Goal: Task Accomplishment & Management: Manage account settings

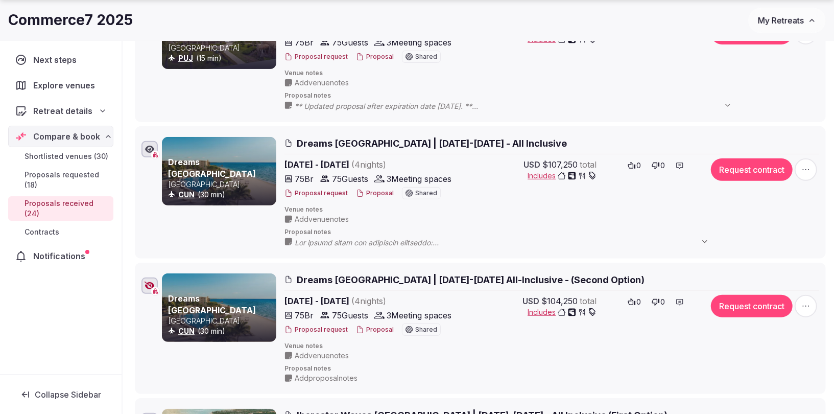
scroll to position [238, 0]
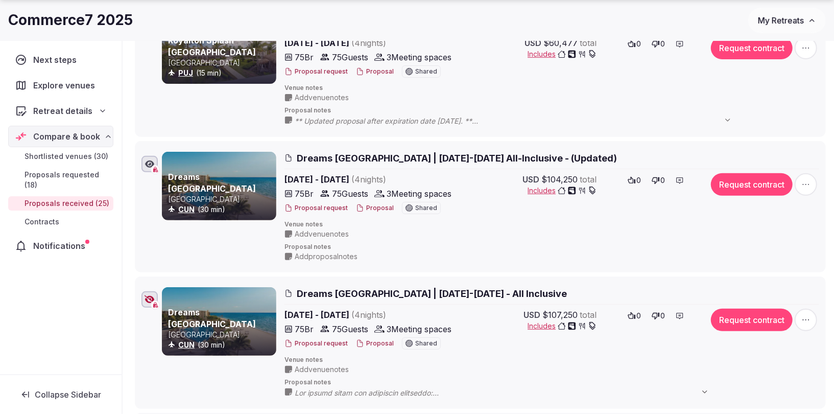
scroll to position [267, 0]
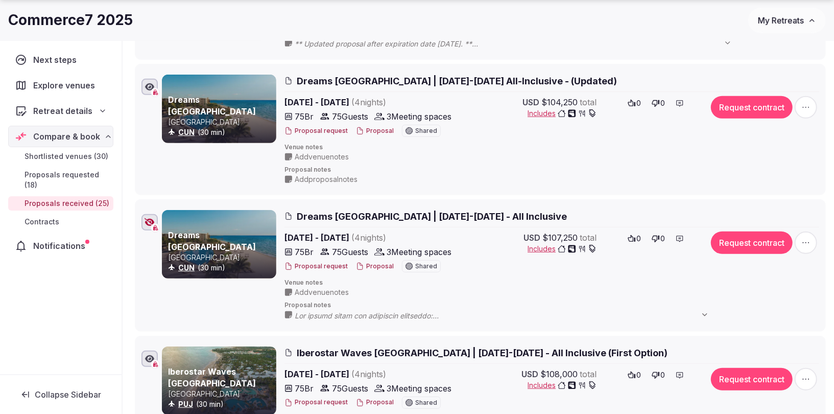
drag, startPoint x: 152, startPoint y: 221, endPoint x: 159, endPoint y: 288, distance: 67.2
click at [159, 288] on div "Dreams [GEOGRAPHIC_DATA] CUN (30 min) Dreams [GEOGRAPHIC_DATA] | [DATE]-[DATE] …" at bounding box center [480, 265] width 682 height 115
drag, startPoint x: 150, startPoint y: 221, endPoint x: 159, endPoint y: 298, distance: 77.1
click at [159, 298] on div "Dreams [GEOGRAPHIC_DATA] CUN (30 min) Dreams [GEOGRAPHIC_DATA] | [DATE]-[DATE] …" at bounding box center [480, 265] width 682 height 115
drag, startPoint x: 148, startPoint y: 217, endPoint x: 148, endPoint y: 223, distance: 5.6
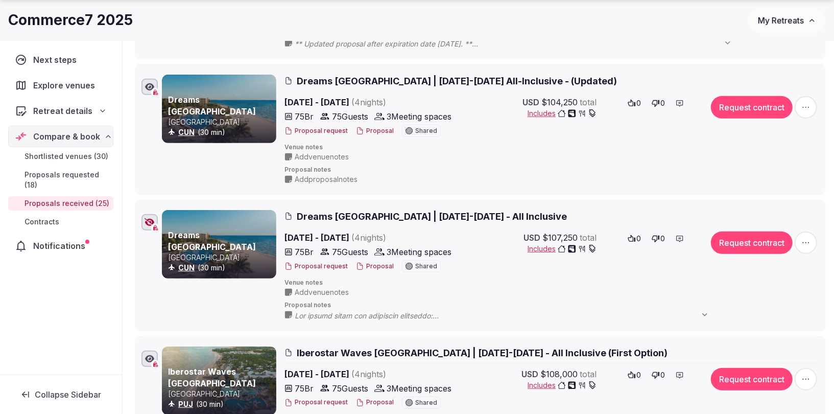
click at [148, 223] on icon "button" at bounding box center [149, 222] width 10 height 8
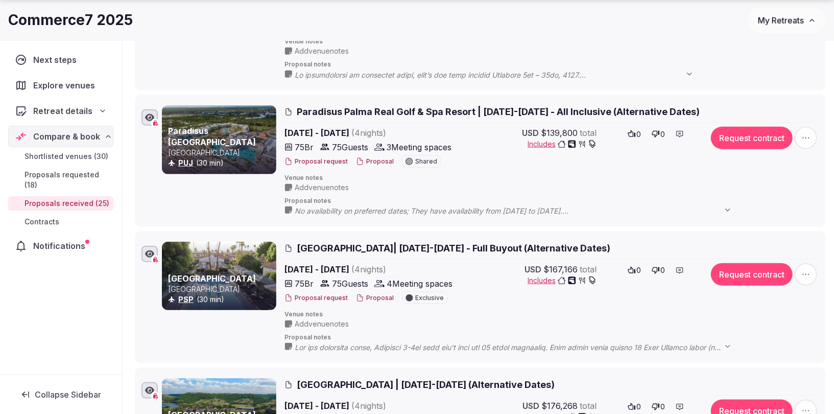
scroll to position [3305, 0]
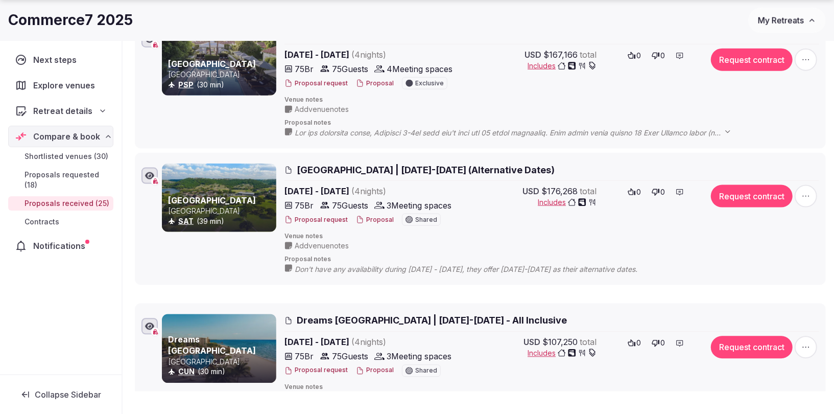
drag, startPoint x: 129, startPoint y: 207, endPoint x: 174, endPoint y: 305, distance: 107.6
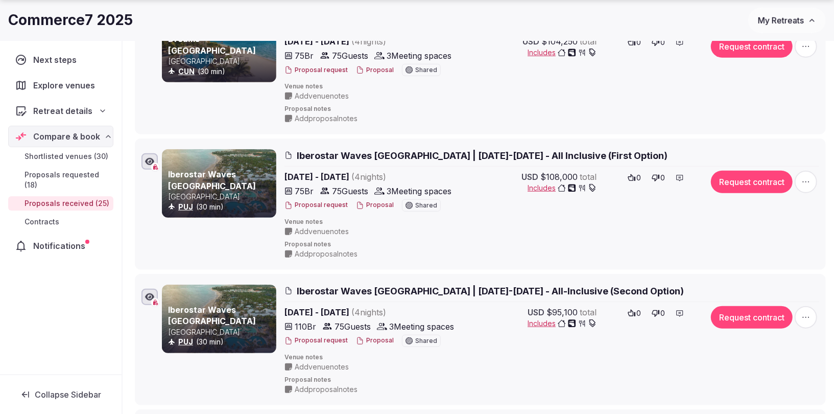
scroll to position [468, 0]
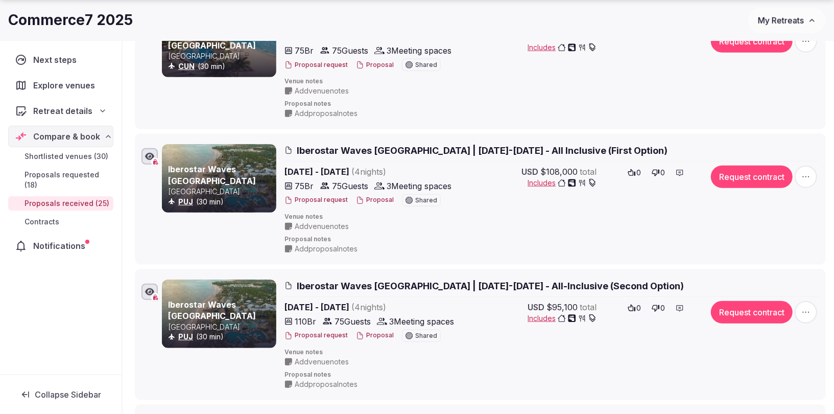
drag, startPoint x: 145, startPoint y: 252, endPoint x: 151, endPoint y: 166, distance: 85.9
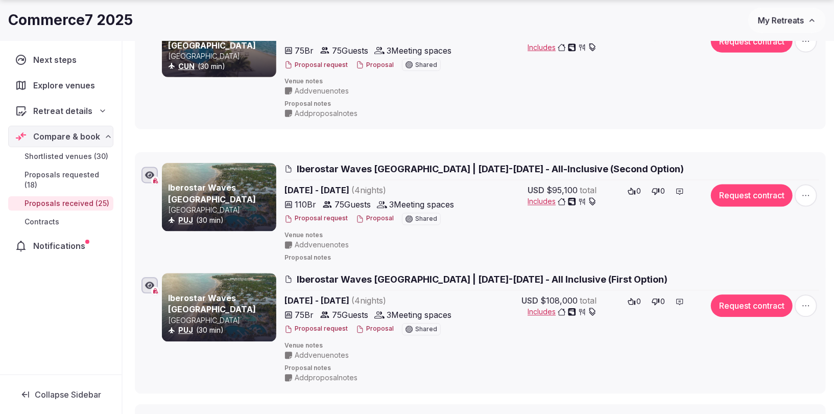
drag, startPoint x: 129, startPoint y: 186, endPoint x: 142, endPoint y: 266, distance: 81.3
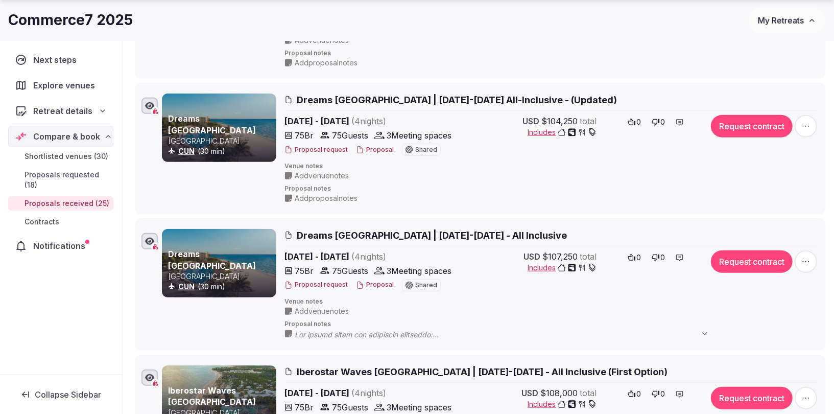
scroll to position [384, 0]
click at [150, 236] on icon "button" at bounding box center [149, 240] width 9 height 8
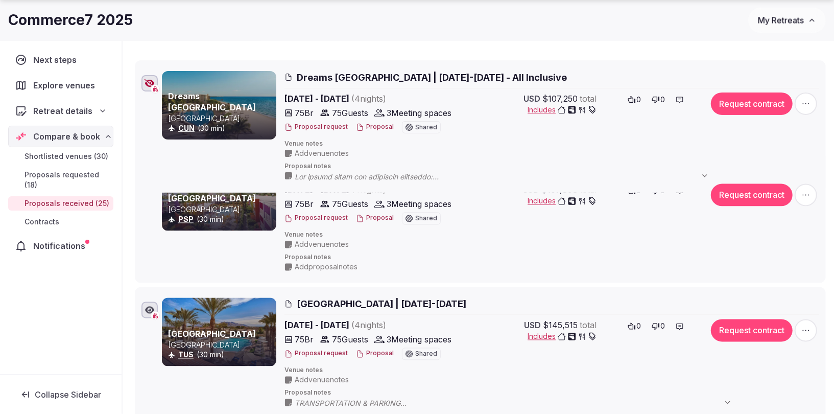
scroll to position [1267, 0]
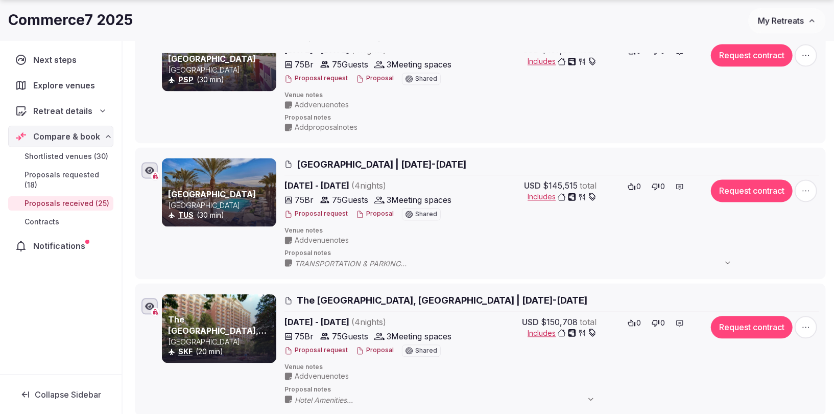
drag, startPoint x: 127, startPoint y: 224, endPoint x: 136, endPoint y: 289, distance: 66.0
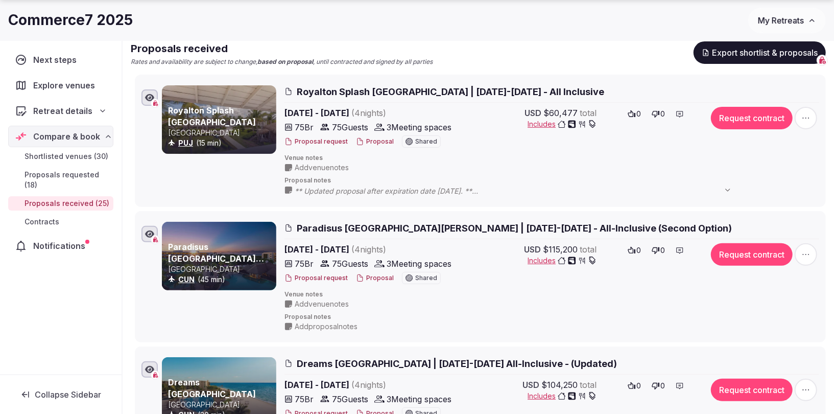
scroll to position [145, 0]
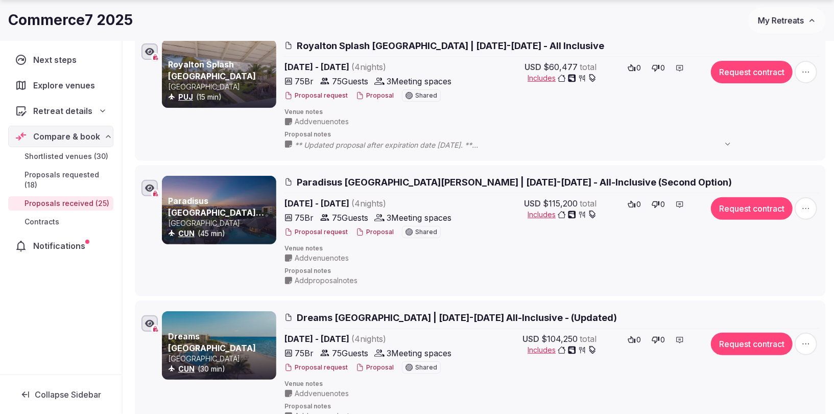
scroll to position [166, 0]
click at [603, 180] on span "Paradisus [GEOGRAPHIC_DATA][PERSON_NAME] | [DATE]-[DATE] - All-Inclusive (Secon…" at bounding box center [514, 181] width 435 height 13
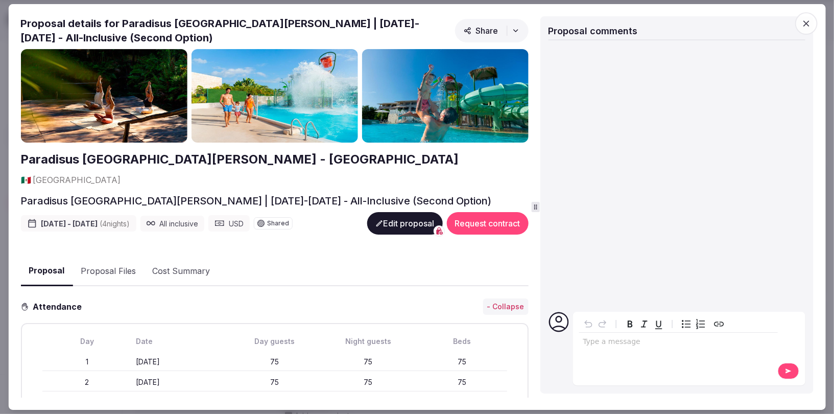
click at [397, 212] on button "Edit proposal" at bounding box center [405, 223] width 76 height 22
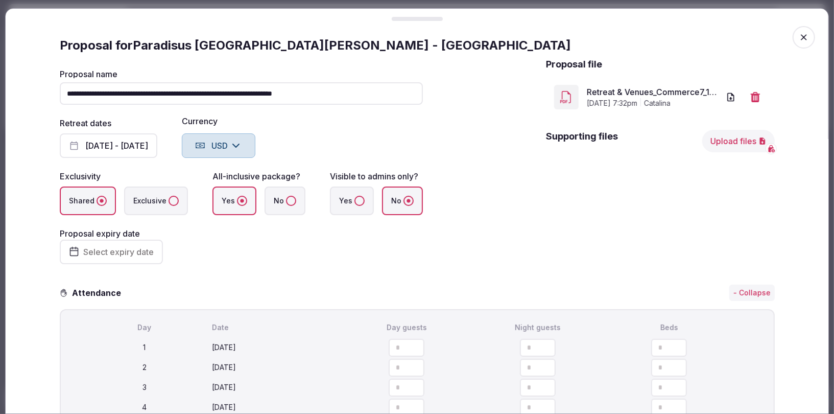
click at [302, 94] on input "**********" at bounding box center [241, 93] width 363 height 22
click at [290, 92] on input "**********" at bounding box center [238, 93] width 356 height 22
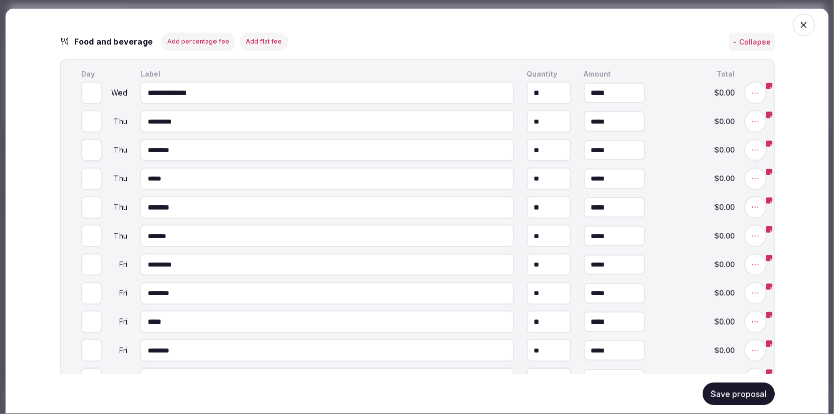
scroll to position [970, 0]
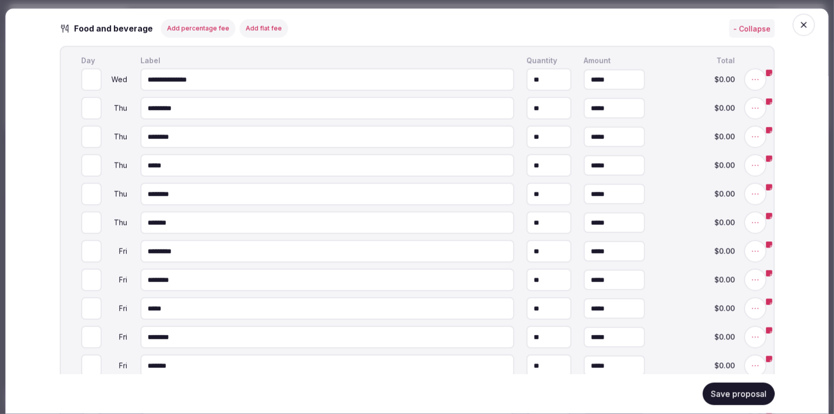
type input "**********"
click at [724, 391] on button "Save proposal" at bounding box center [738, 393] width 72 height 22
click at [804, 22] on icon "button" at bounding box center [803, 25] width 10 height 10
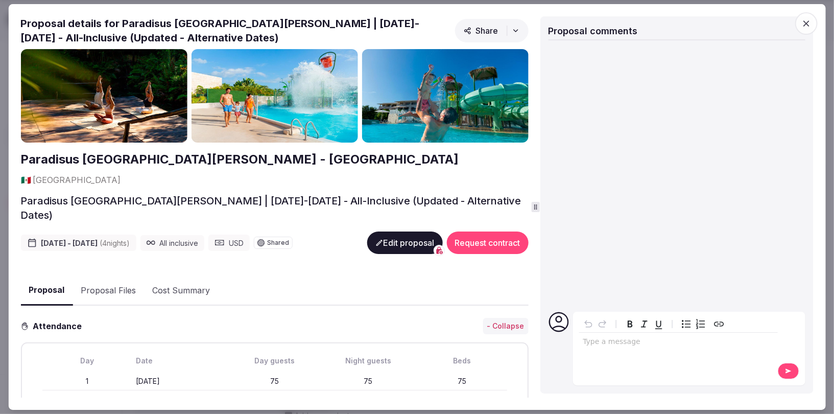
click at [804, 26] on icon "button" at bounding box center [806, 23] width 6 height 6
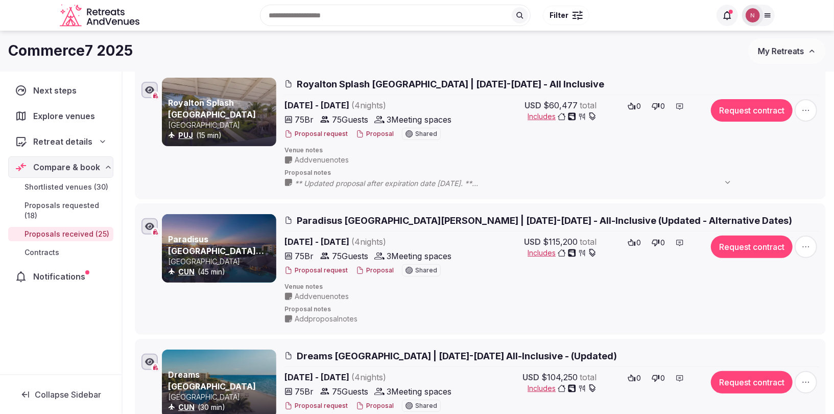
scroll to position [115, 0]
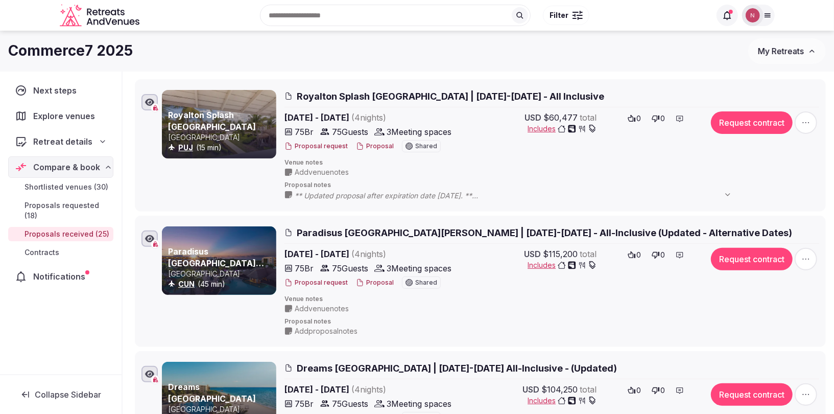
click at [574, 98] on span "Royalton Splash [GEOGRAPHIC_DATA] | [DATE]-[DATE] - All Inclusive" at bounding box center [450, 96] width 307 height 13
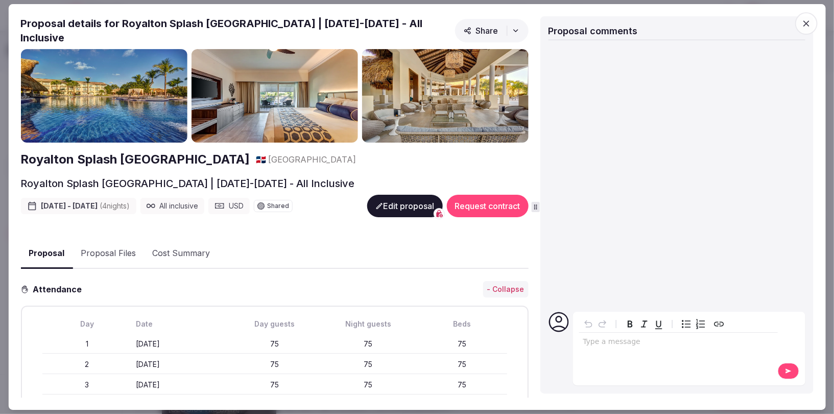
click at [392, 197] on button "Edit proposal" at bounding box center [405, 206] width 76 height 22
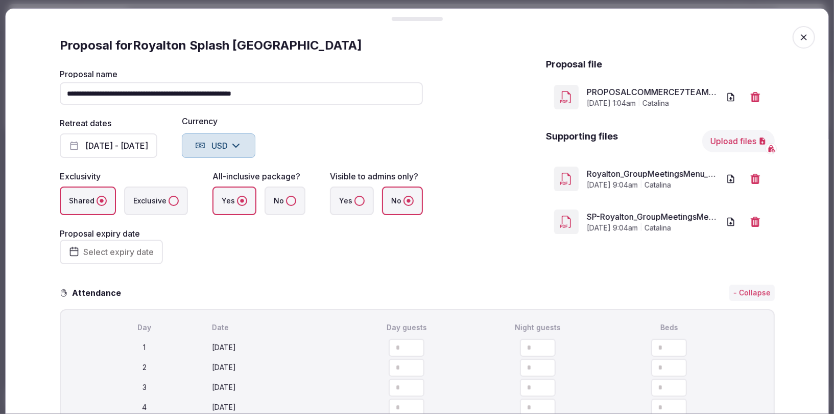
click at [297, 91] on input "**********" at bounding box center [241, 93] width 363 height 22
paste input "**********"
click at [319, 94] on input "**********" at bounding box center [241, 93] width 363 height 22
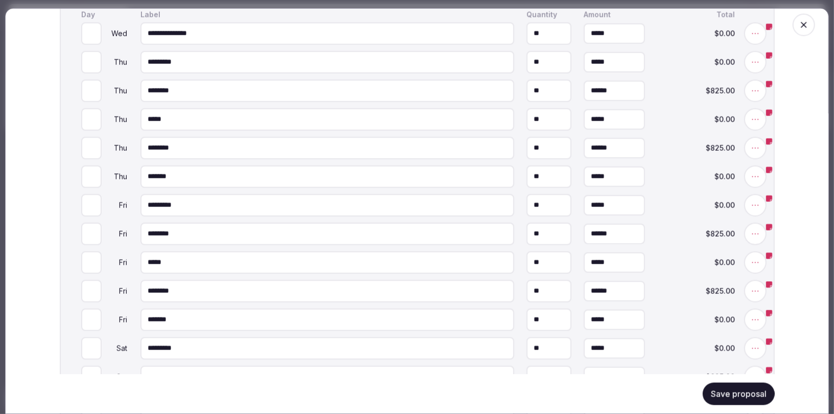
scroll to position [969, 0]
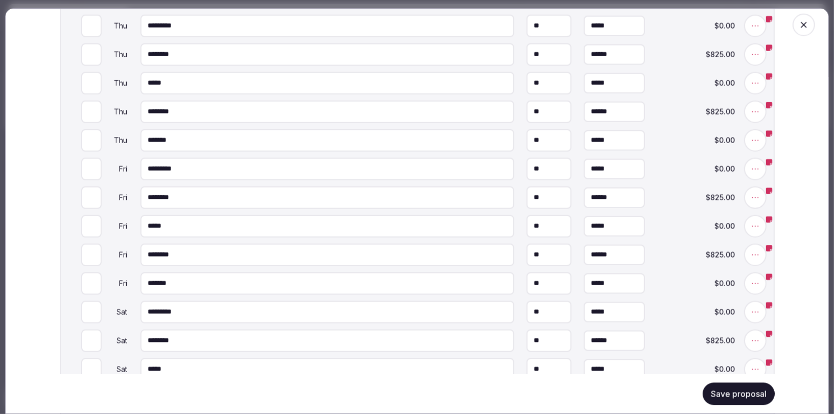
type input "**********"
click at [723, 384] on button "Save proposal" at bounding box center [738, 393] width 72 height 22
click at [731, 393] on button "Save proposal" at bounding box center [738, 393] width 72 height 22
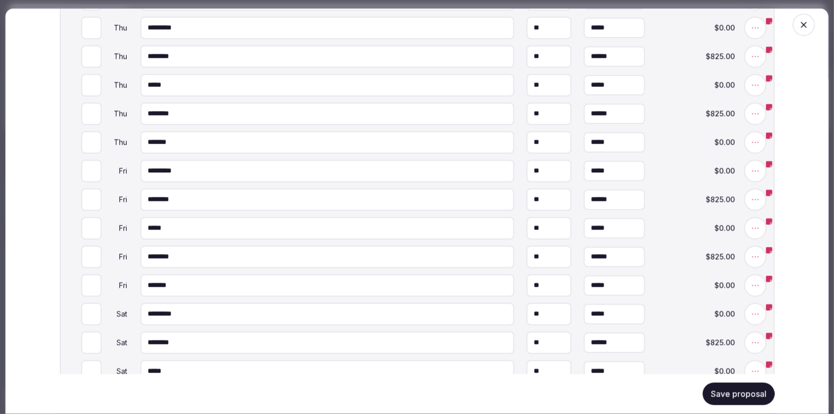
scroll to position [967, 0]
click at [804, 26] on icon "button" at bounding box center [803, 25] width 10 height 10
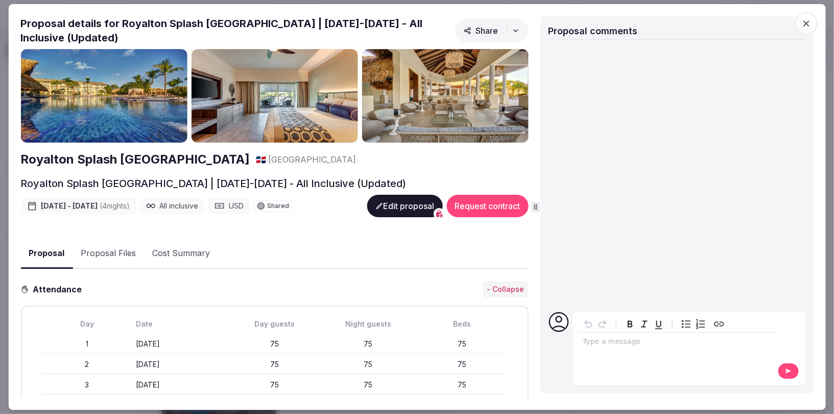
click at [812, 25] on span "button" at bounding box center [806, 23] width 22 height 22
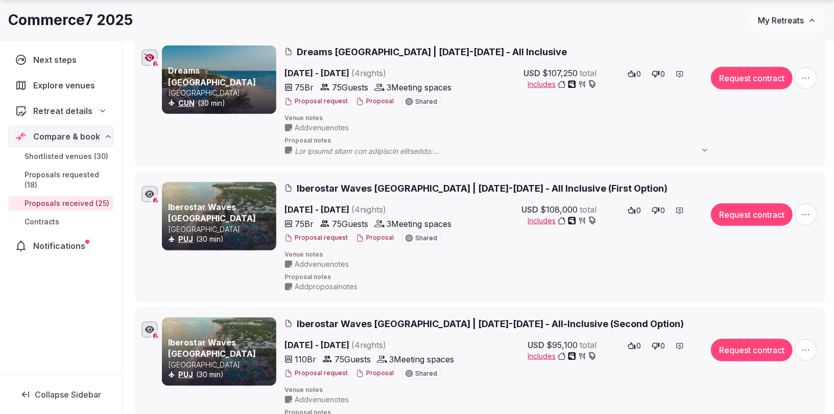
scroll to position [592, 0]
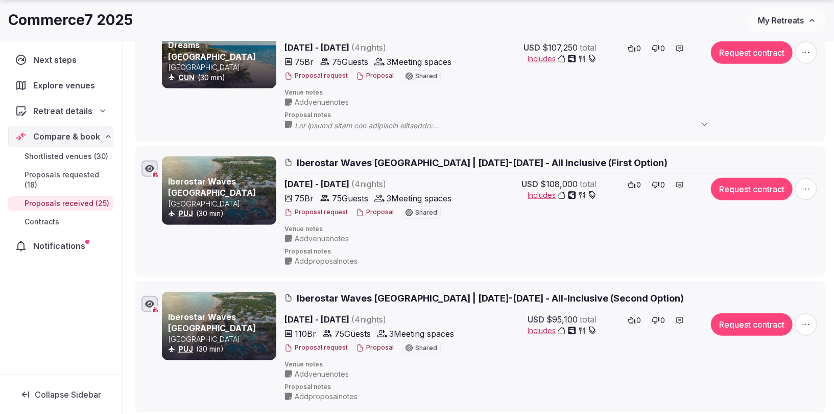
click at [809, 319] on icon "button" at bounding box center [805, 324] width 10 height 10
click at [764, 218] on span "Edit proposal" at bounding box center [770, 221] width 44 height 10
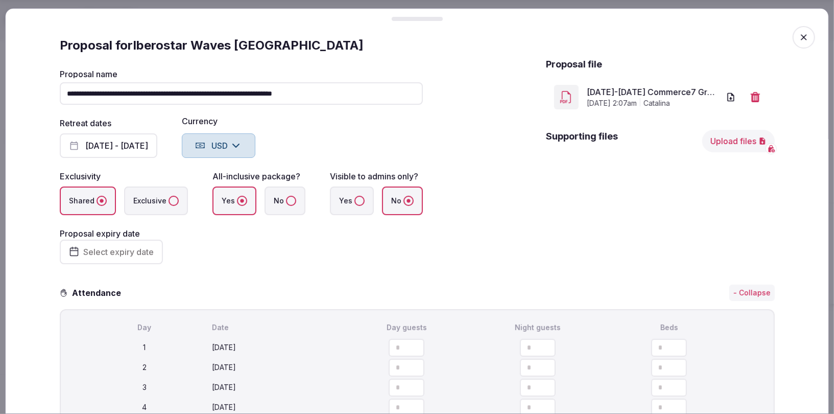
click at [307, 91] on input "**********" at bounding box center [241, 93] width 363 height 22
click at [361, 91] on input "**********" at bounding box center [241, 93] width 363 height 22
paste input "**********"
click at [299, 93] on input "**********" at bounding box center [241, 93] width 363 height 22
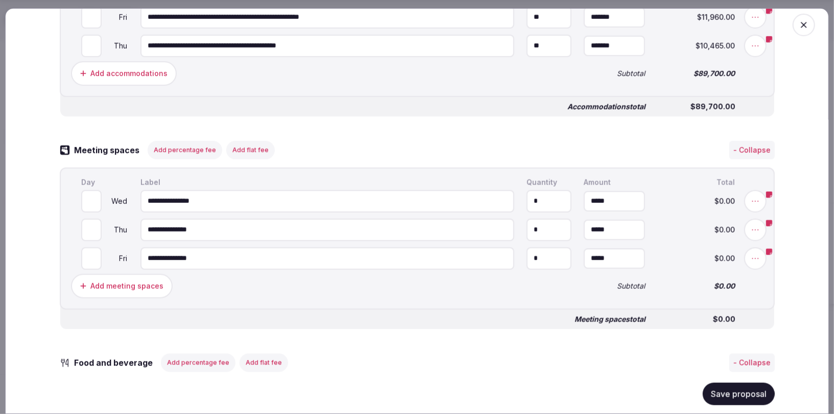
scroll to position [904, 0]
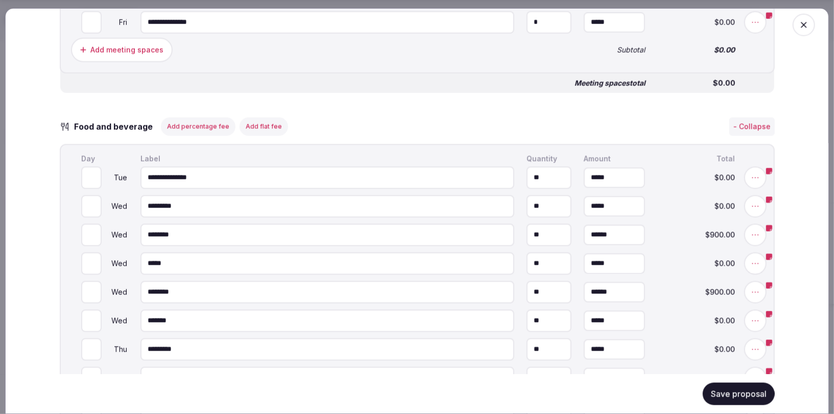
type input "**********"
click at [724, 397] on button "Save proposal" at bounding box center [738, 393] width 72 height 22
click at [802, 21] on icon "button" at bounding box center [803, 25] width 10 height 10
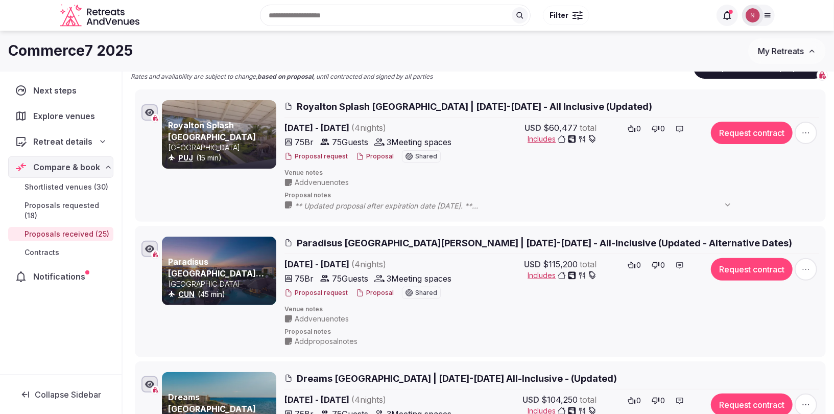
scroll to position [70, 0]
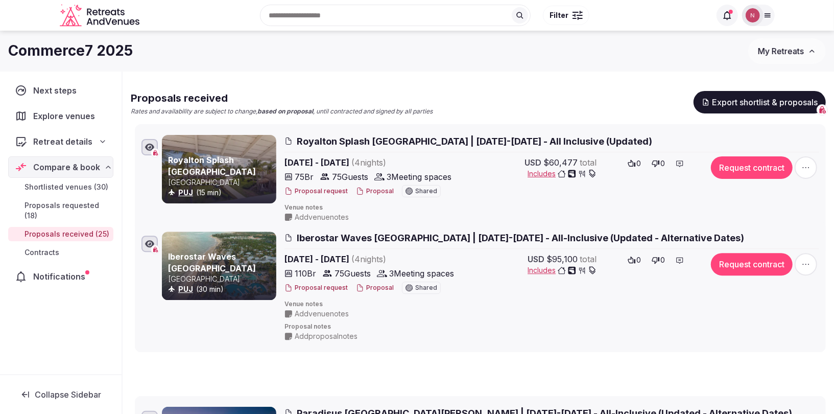
drag, startPoint x: 128, startPoint y: 285, endPoint x: 153, endPoint y: 228, distance: 62.2
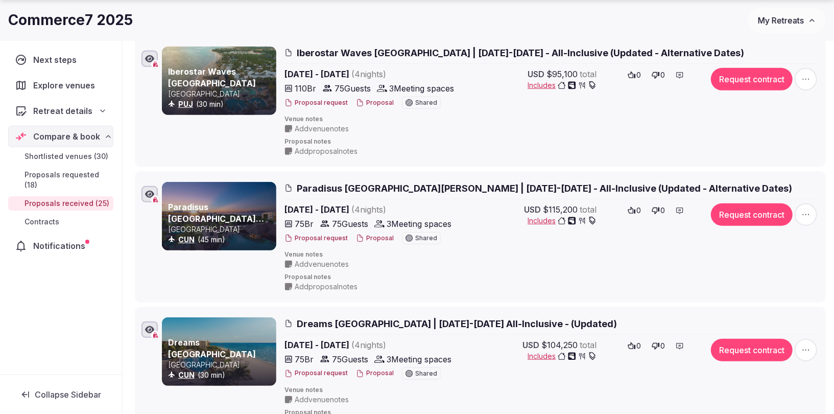
scroll to position [306, 0]
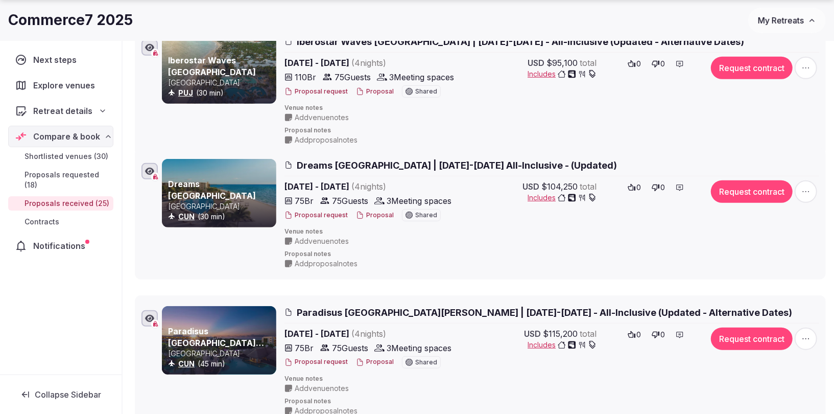
drag, startPoint x: 129, startPoint y: 303, endPoint x: 125, endPoint y: 157, distance: 146.1
click at [125, 157] on icon at bounding box center [126, 156] width 15 height 15
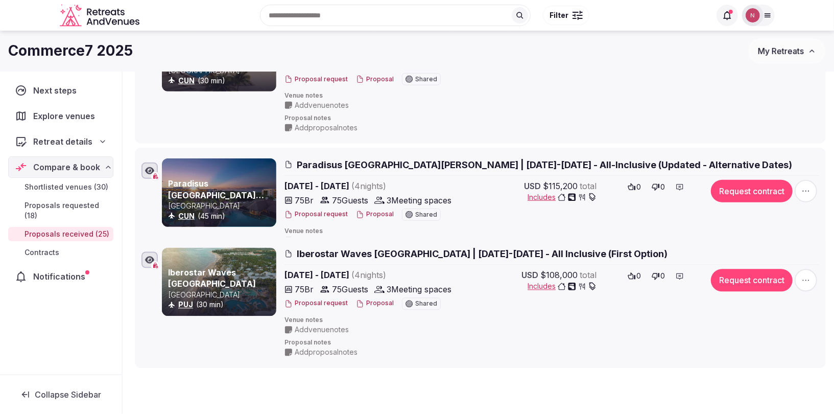
scroll to position [377, 0]
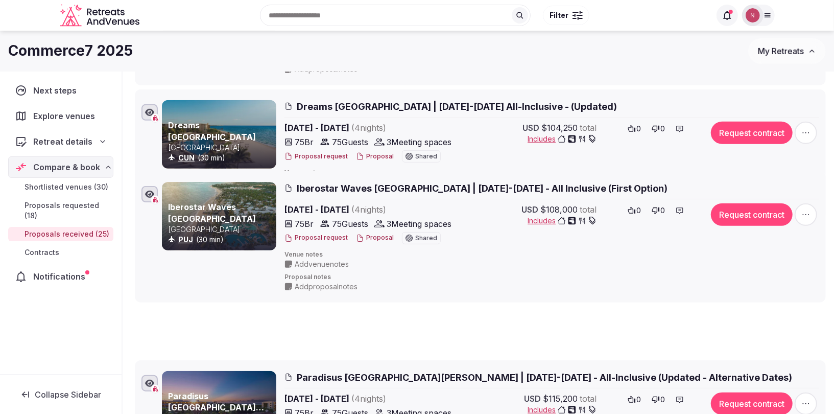
drag, startPoint x: 129, startPoint y: 227, endPoint x: 134, endPoint y: 177, distance: 50.2
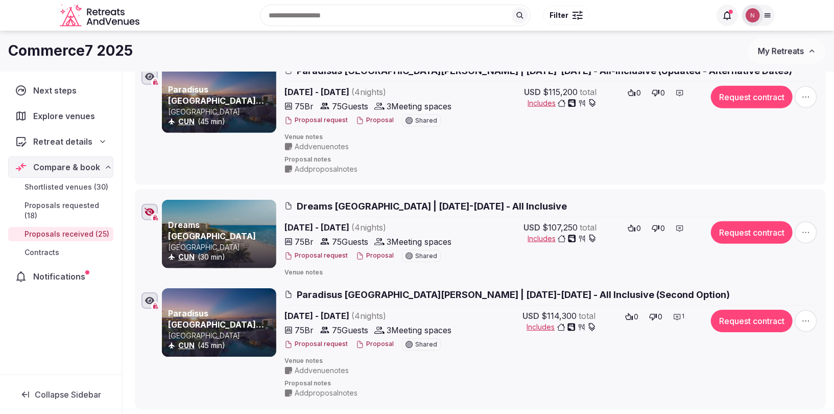
scroll to position [662, 0]
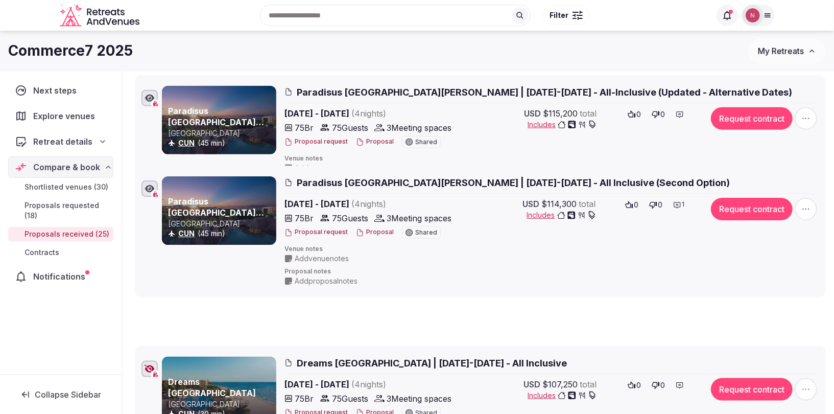
drag, startPoint x: 129, startPoint y: 230, endPoint x: 133, endPoint y: 172, distance: 57.8
click at [133, 172] on icon at bounding box center [126, 173] width 15 height 15
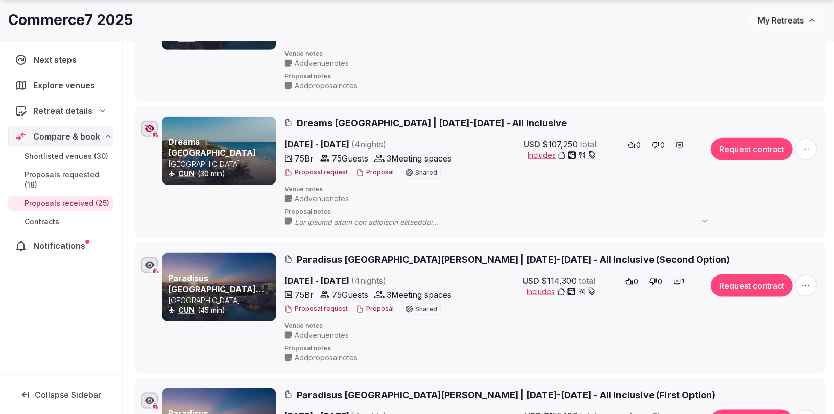
scroll to position [775, 0]
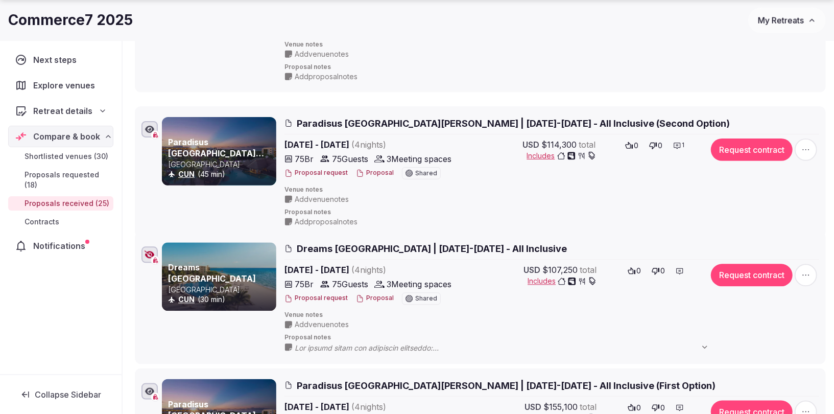
drag, startPoint x: 127, startPoint y: 235, endPoint x: 126, endPoint y: 112, distance: 123.5
click at [126, 111] on icon at bounding box center [126, 114] width 15 height 15
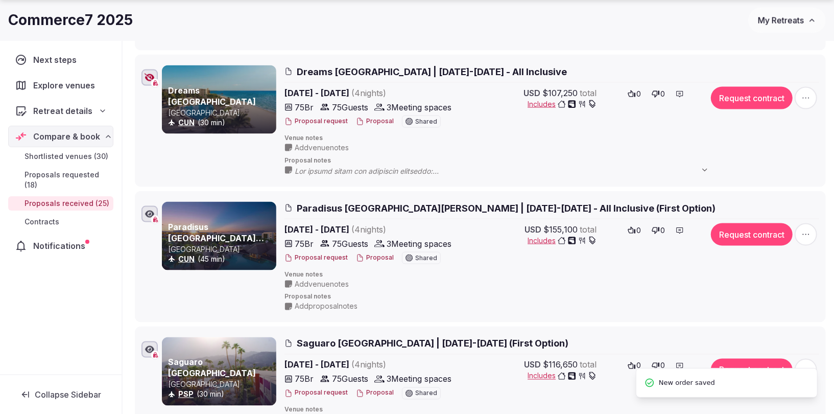
scroll to position [1004, 0]
